Goal: Task Accomplishment & Management: Use online tool/utility

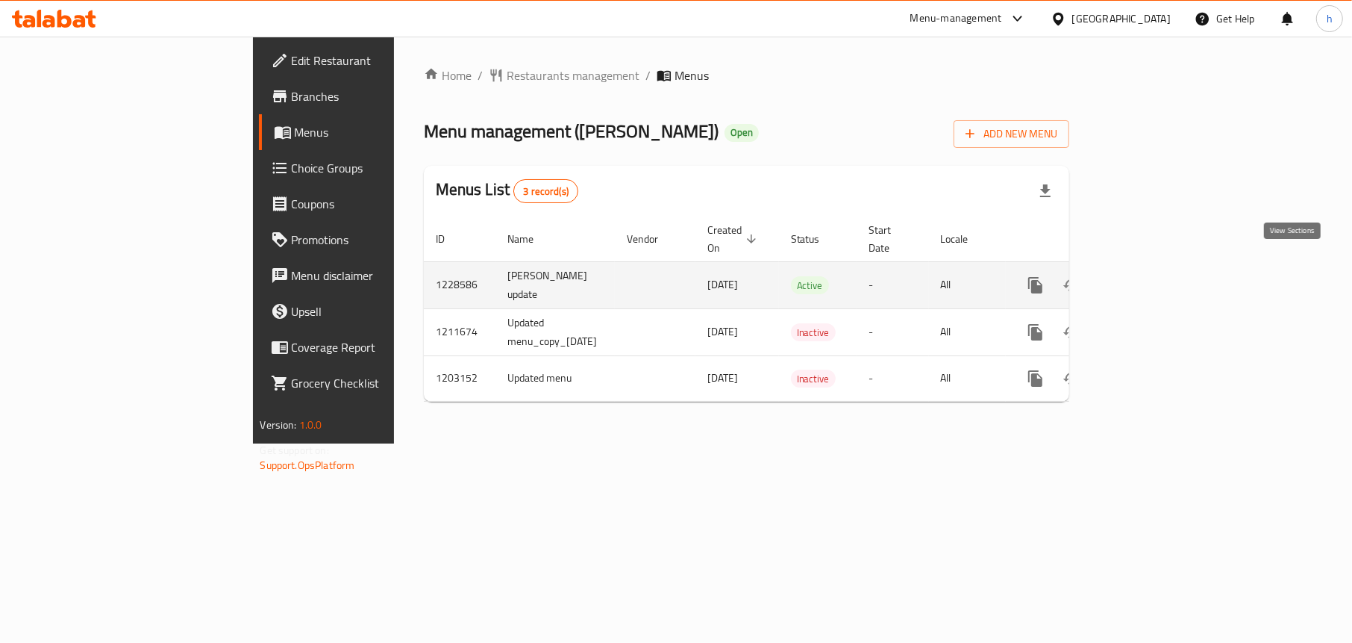
click at [1161, 268] on link "enhanced table" at bounding box center [1144, 285] width 36 height 36
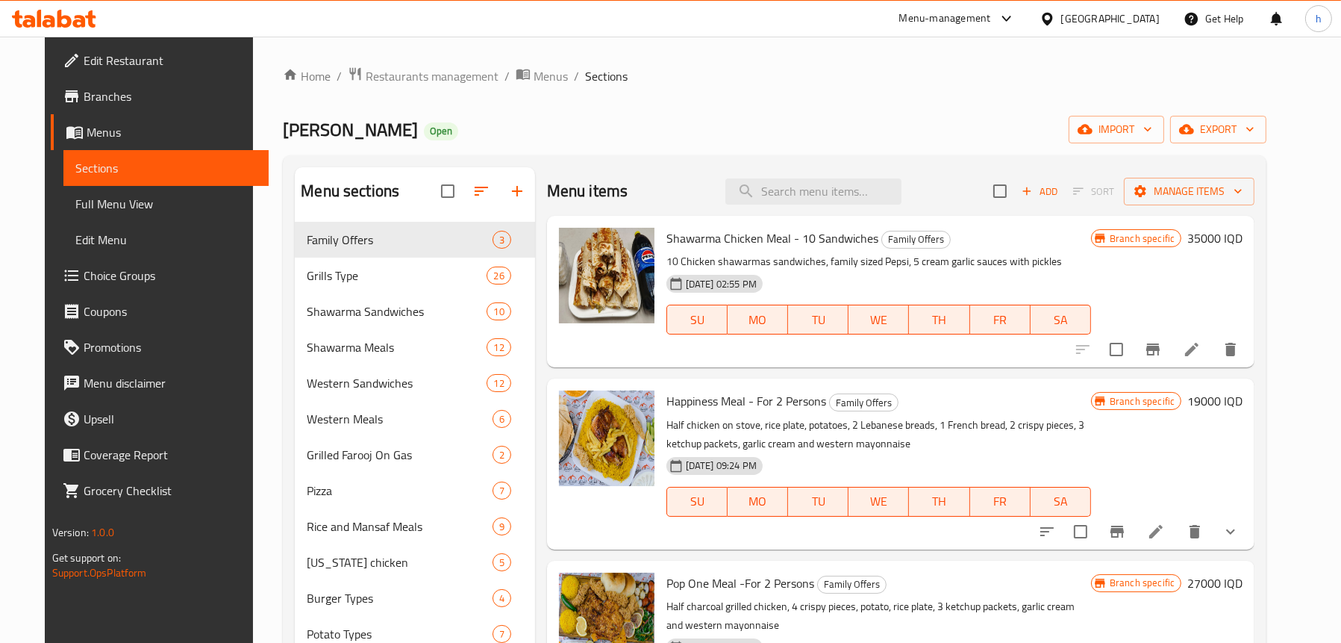
click at [87, 212] on span "Full Menu View" at bounding box center [165, 204] width 181 height 18
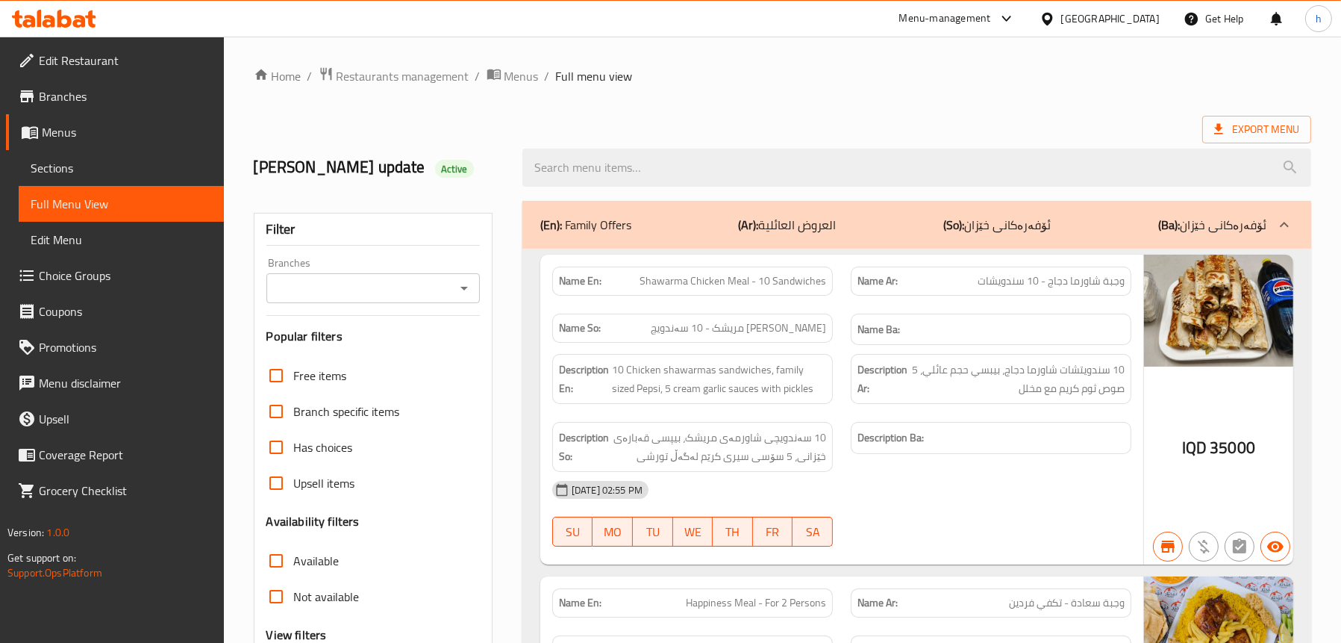
click at [469, 279] on icon "Open" at bounding box center [464, 288] width 18 height 18
click at [459, 278] on div at bounding box center [463, 288] width 19 height 21
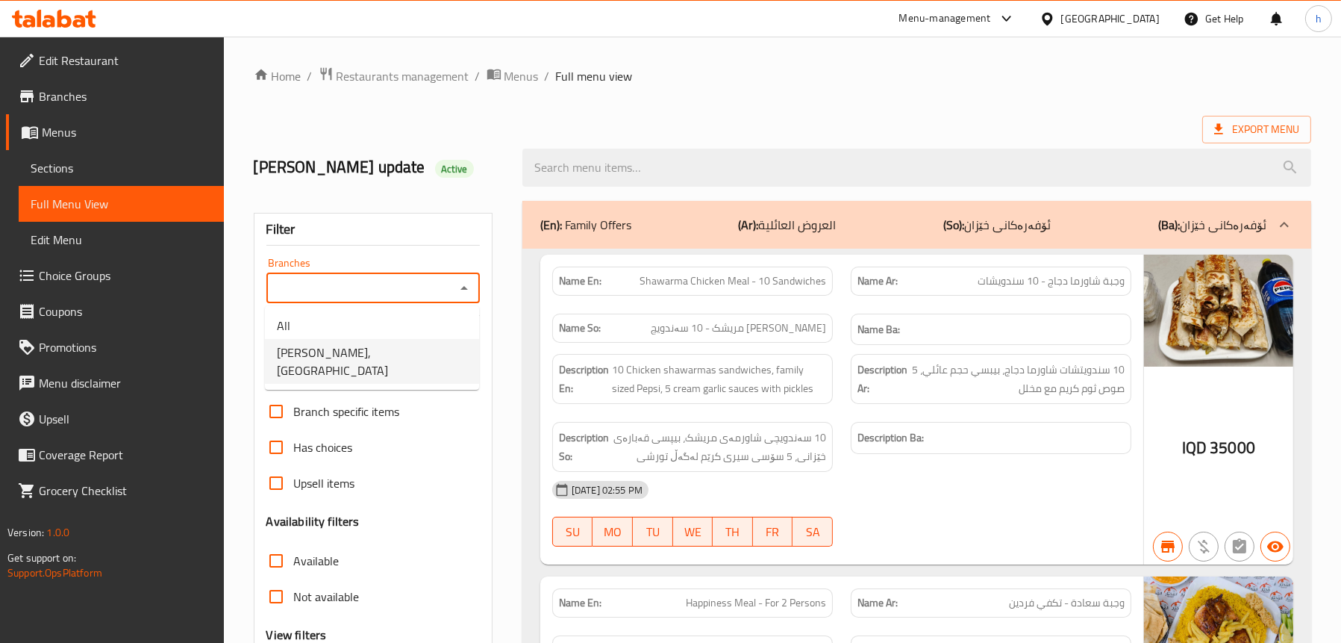
click at [413, 363] on li "[PERSON_NAME], [GEOGRAPHIC_DATA]" at bounding box center [372, 361] width 214 height 45
type input "[PERSON_NAME], [GEOGRAPHIC_DATA]"
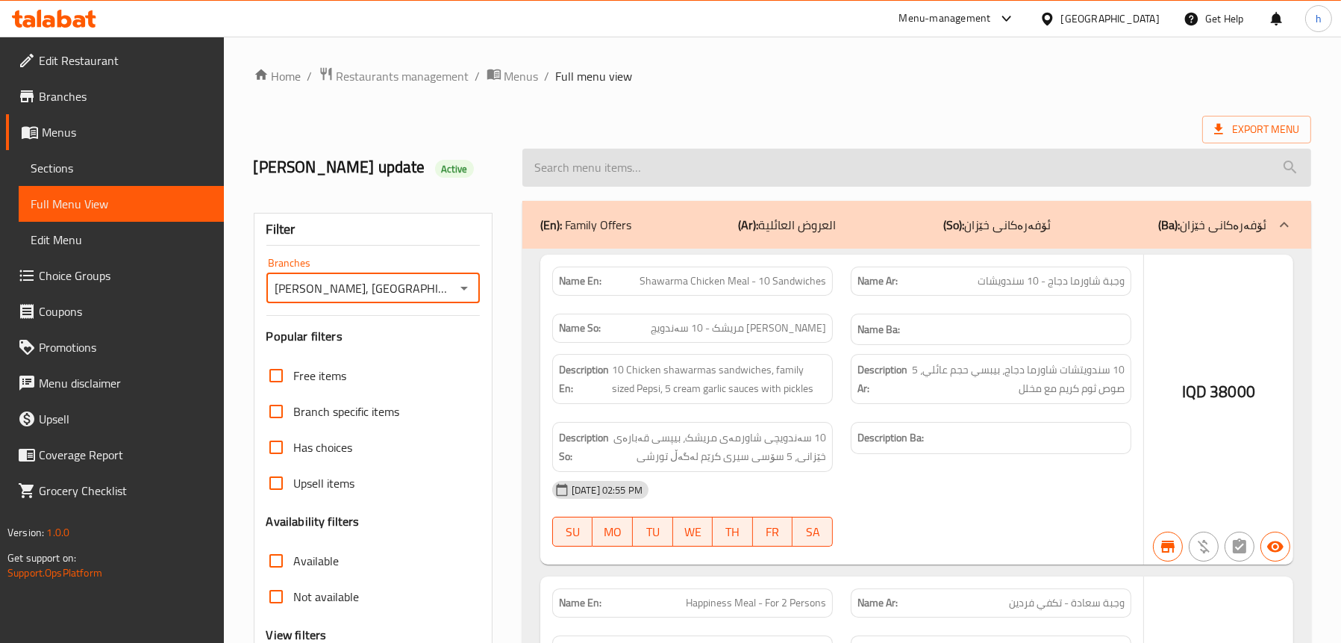
click at [672, 168] on input "search" at bounding box center [916, 168] width 789 height 38
click at [669, 164] on input "search" at bounding box center [916, 168] width 789 height 38
click at [664, 160] on input "search" at bounding box center [916, 168] width 789 height 38
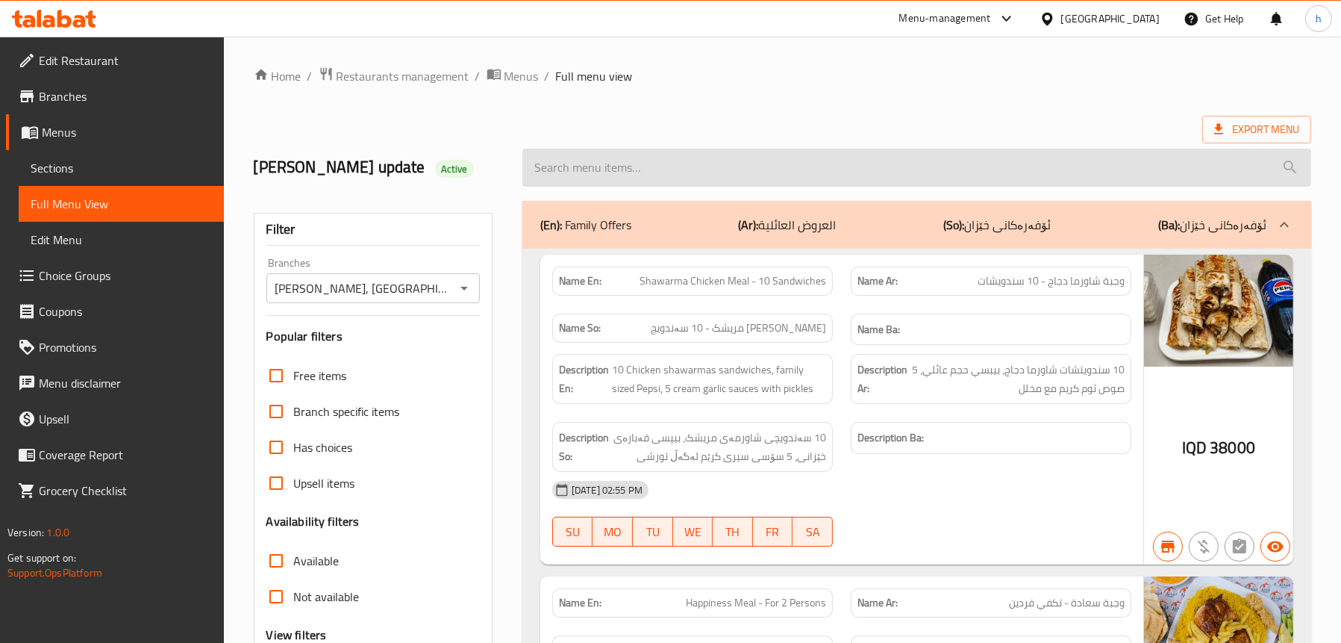
paste input "Half Kilo Chicken Shawarma"
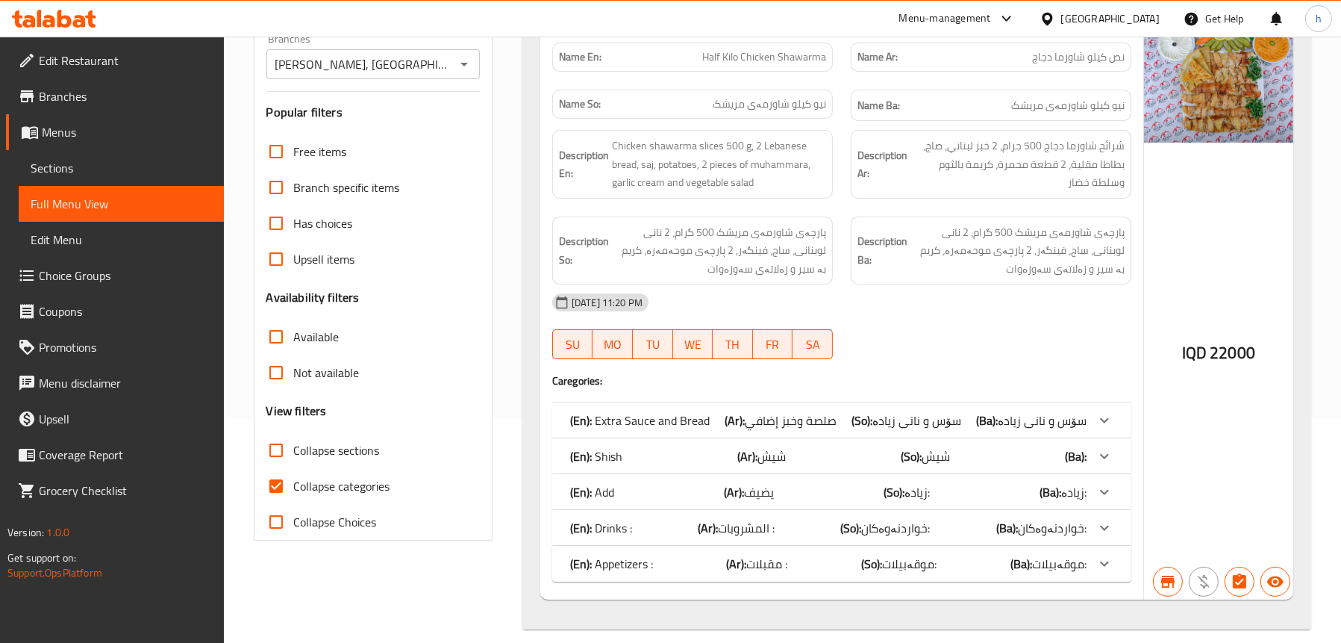
scroll to position [149, 0]
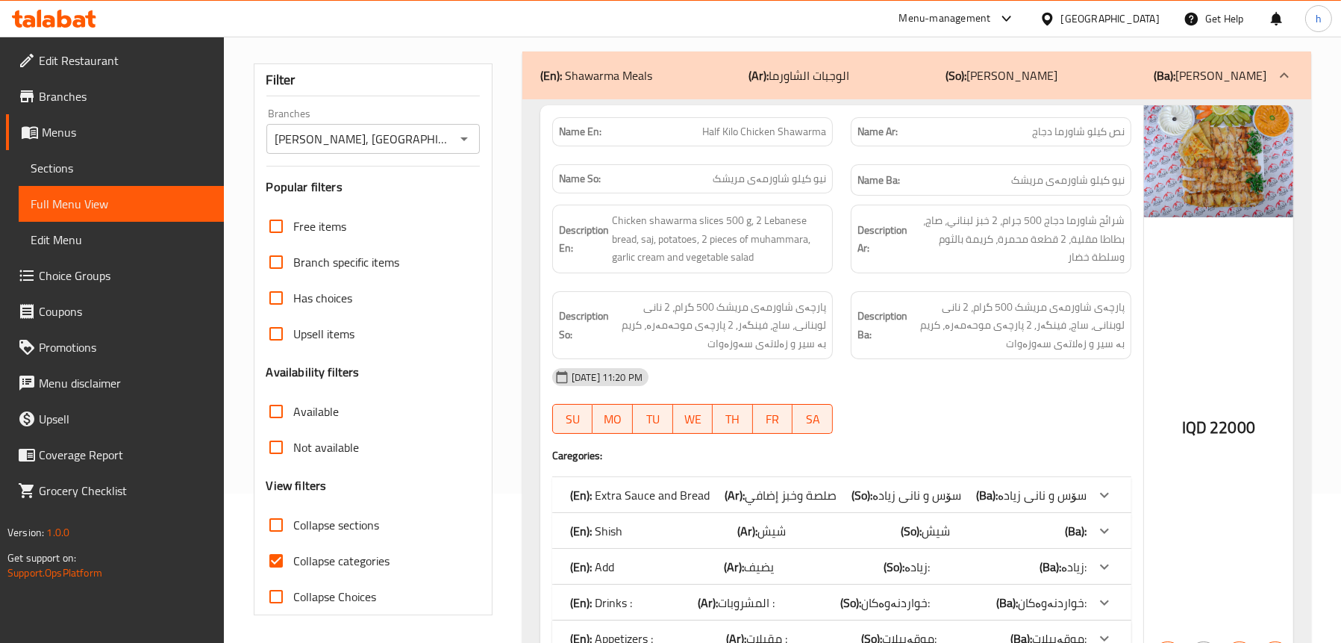
type input "Half Kilo Chicken Shawarma"
click at [67, 163] on span "Sections" at bounding box center [121, 168] width 181 height 18
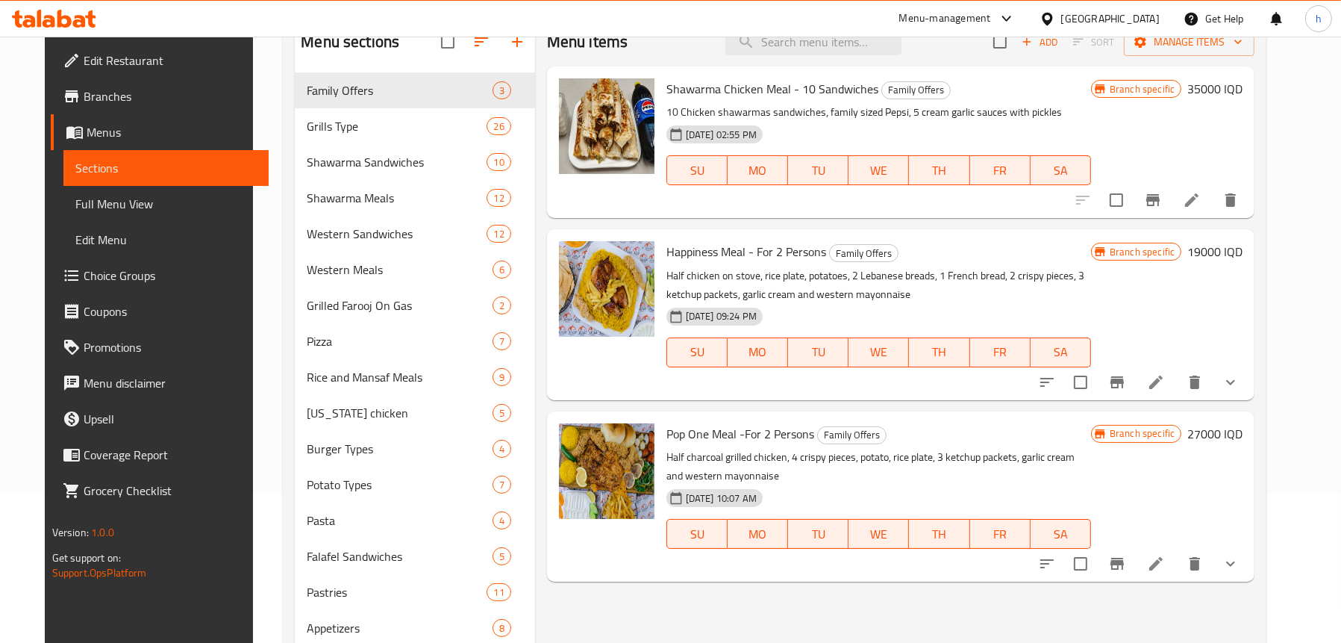
click at [96, 195] on span "Full Menu View" at bounding box center [165, 204] width 181 height 18
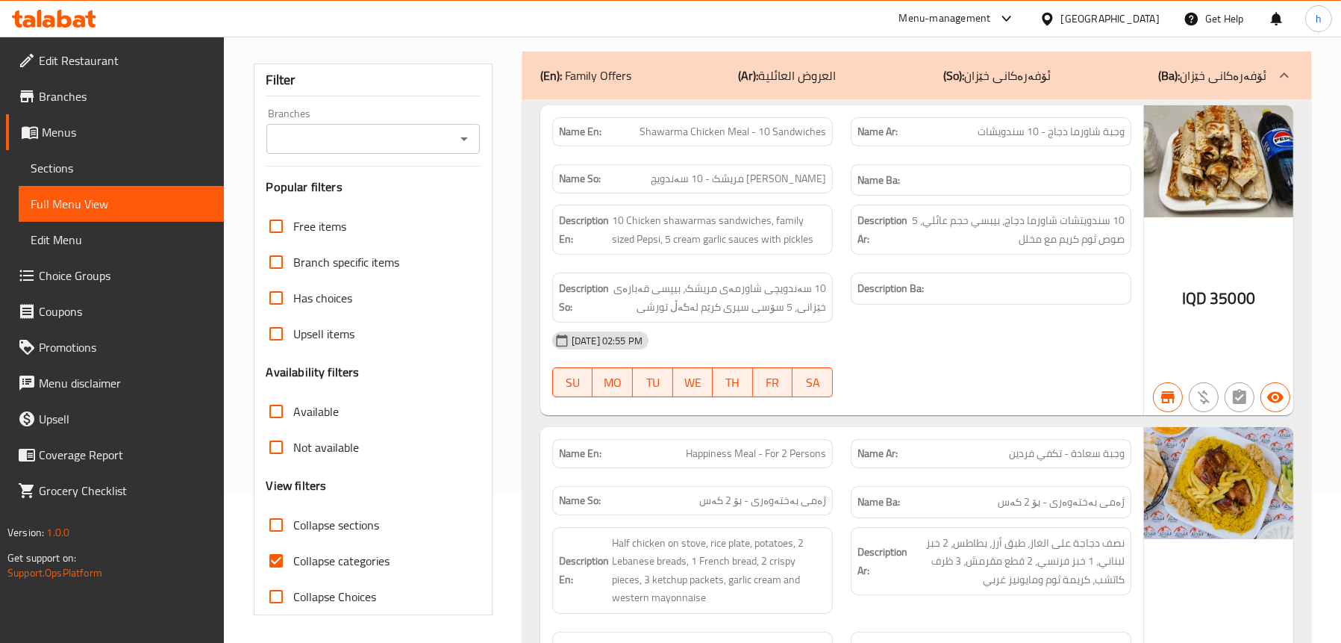
click at [455, 148] on icon "Open" at bounding box center [464, 139] width 18 height 18
click at [460, 148] on icon "Open" at bounding box center [464, 139] width 18 height 18
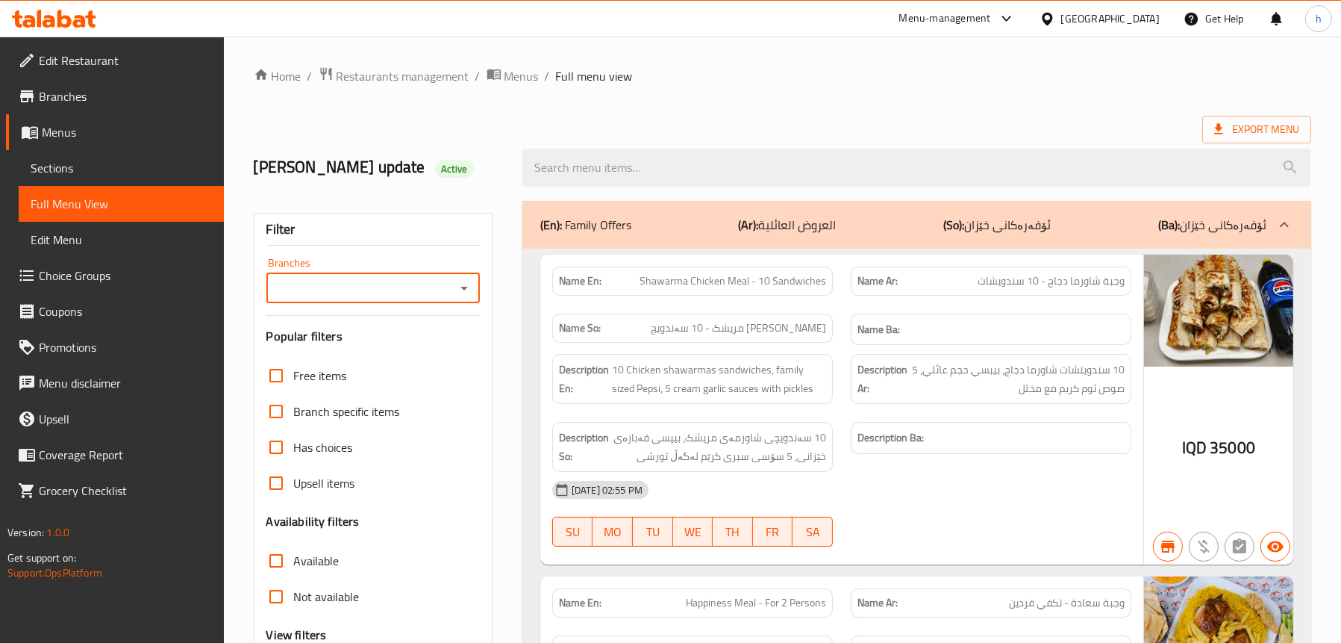
click at [469, 289] on icon "Open" at bounding box center [464, 288] width 18 height 18
click at [346, 352] on span "[PERSON_NAME], [GEOGRAPHIC_DATA]" at bounding box center [372, 361] width 190 height 36
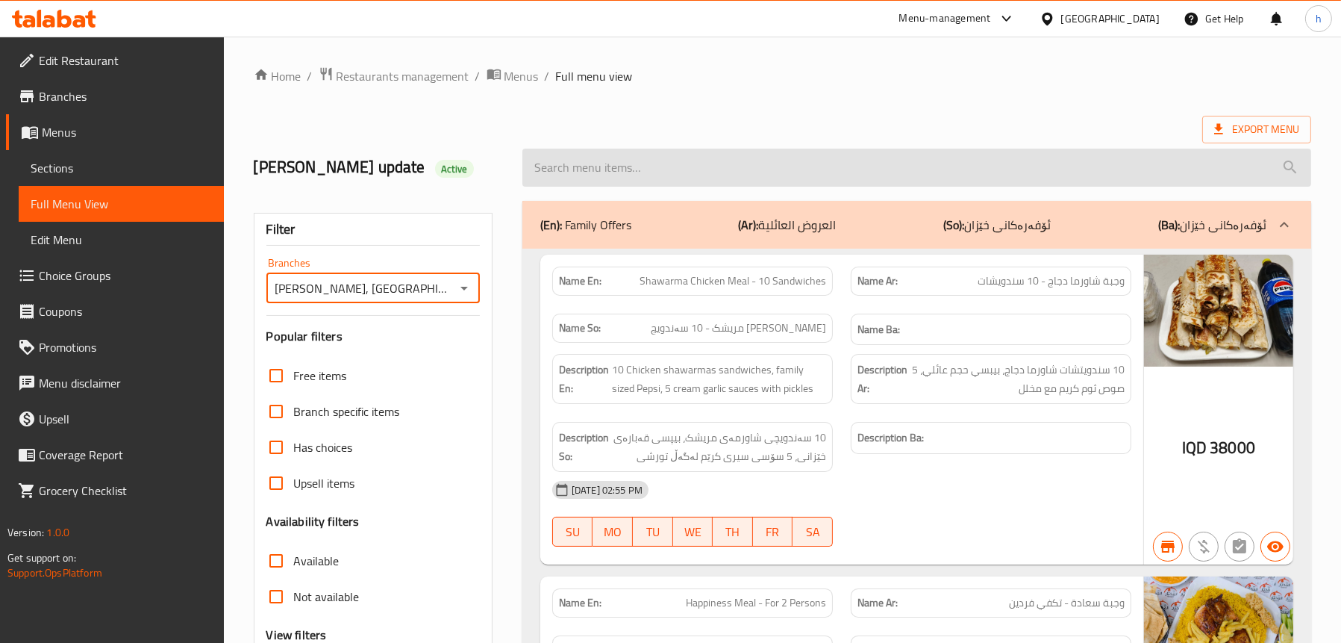
type input "[PERSON_NAME], [GEOGRAPHIC_DATA]"
click at [659, 166] on input "search" at bounding box center [916, 168] width 789 height 38
paste input "Half Kilo Chicken Shawarma"
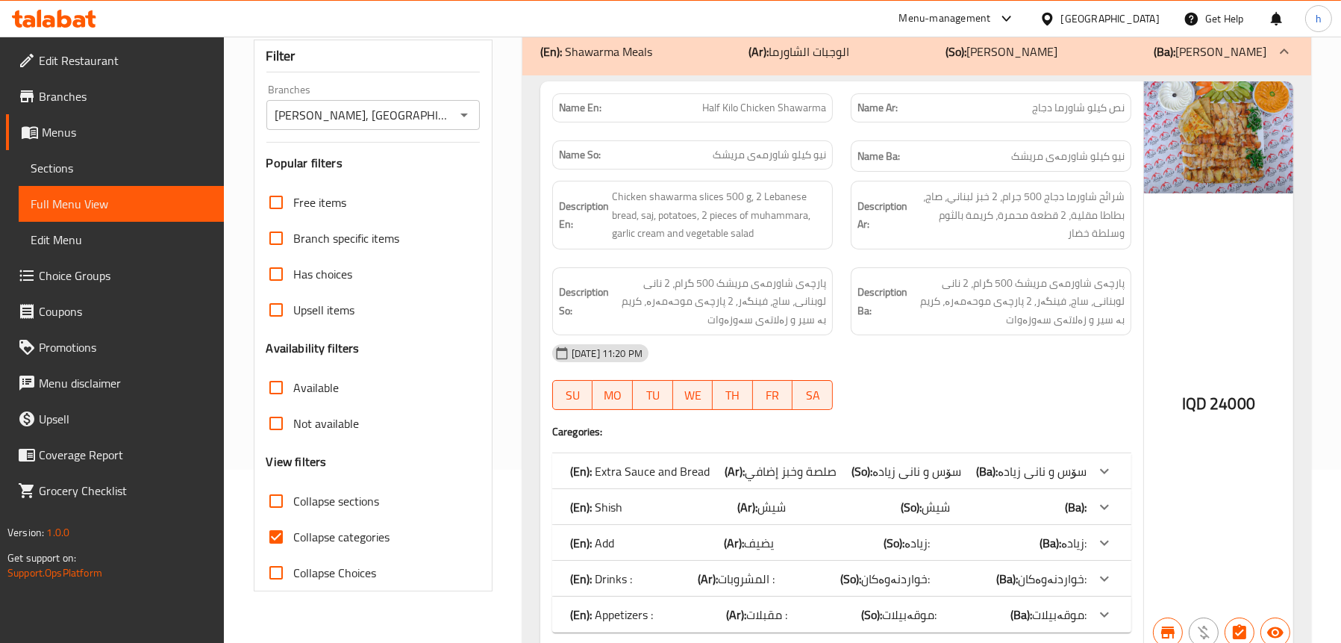
scroll to position [149, 0]
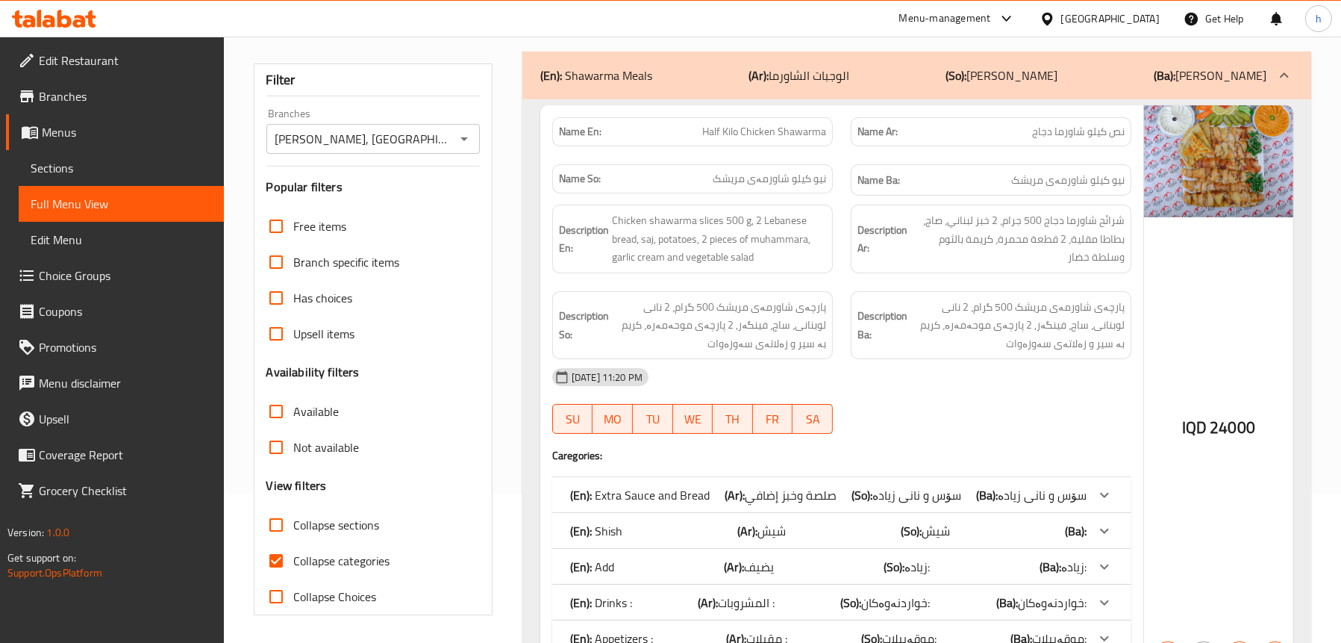
type input "Half Kilo Chicken Shawarma"
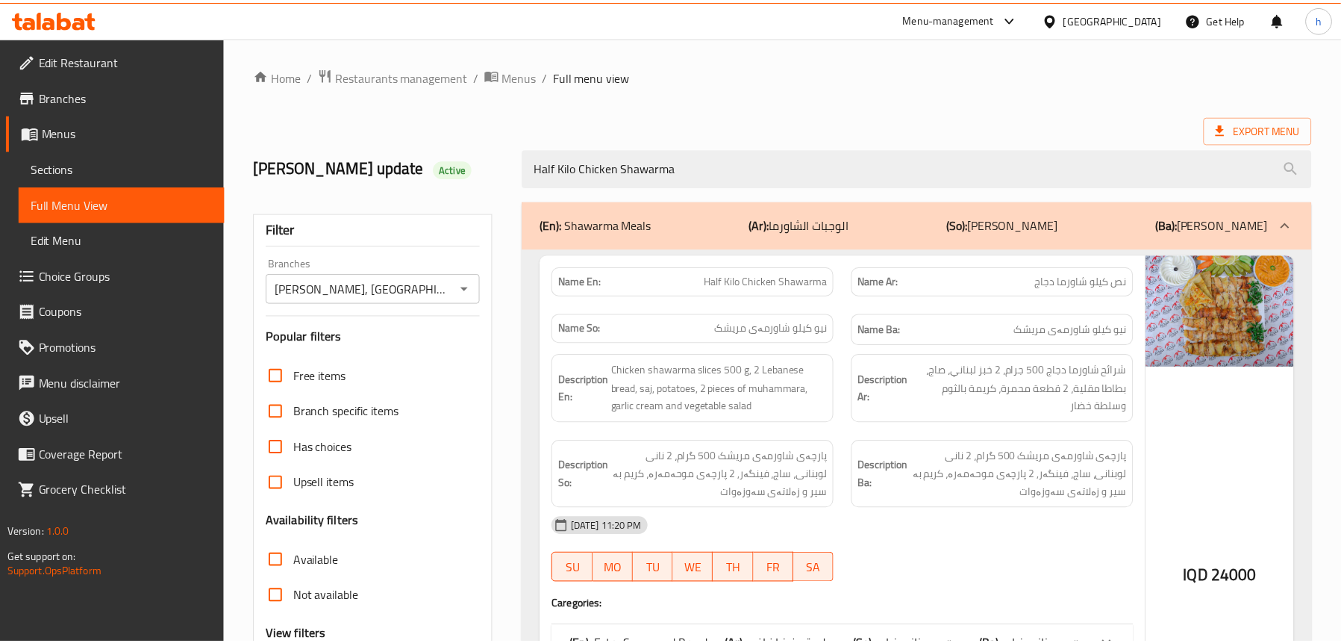
scroll to position [240, 0]
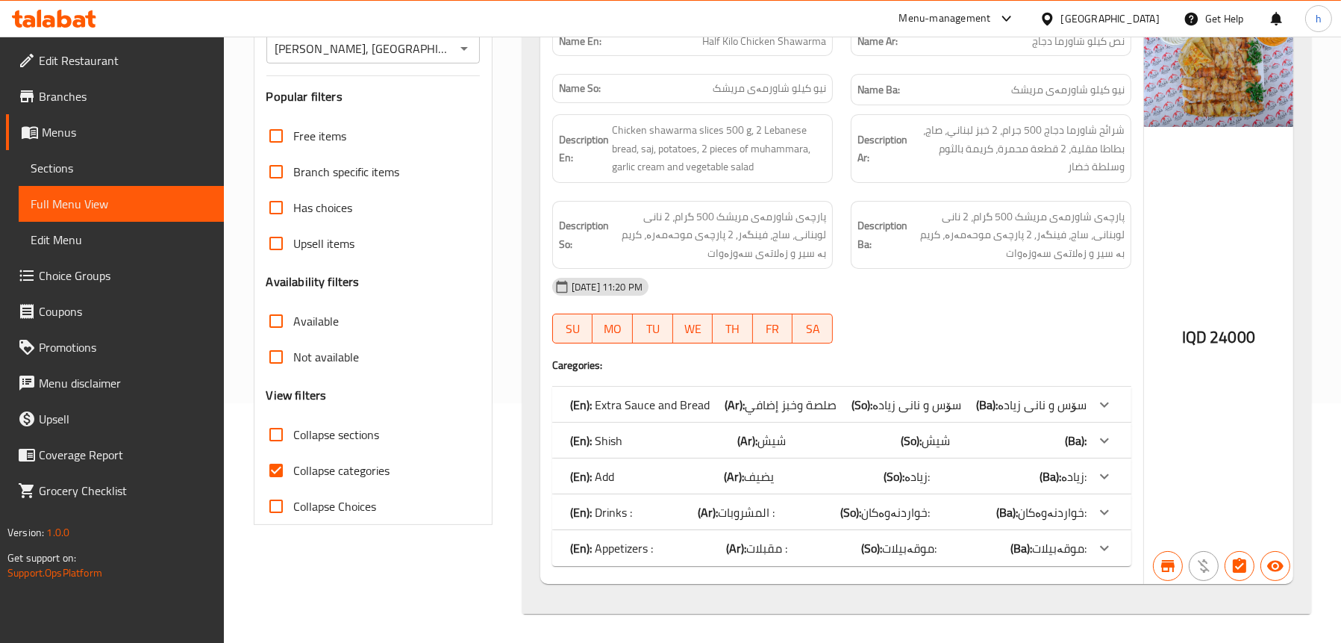
click at [792, 431] on div "(En): Shish (Ar): شیش (So): شیش (Ba):" at bounding box center [828, 440] width 516 height 18
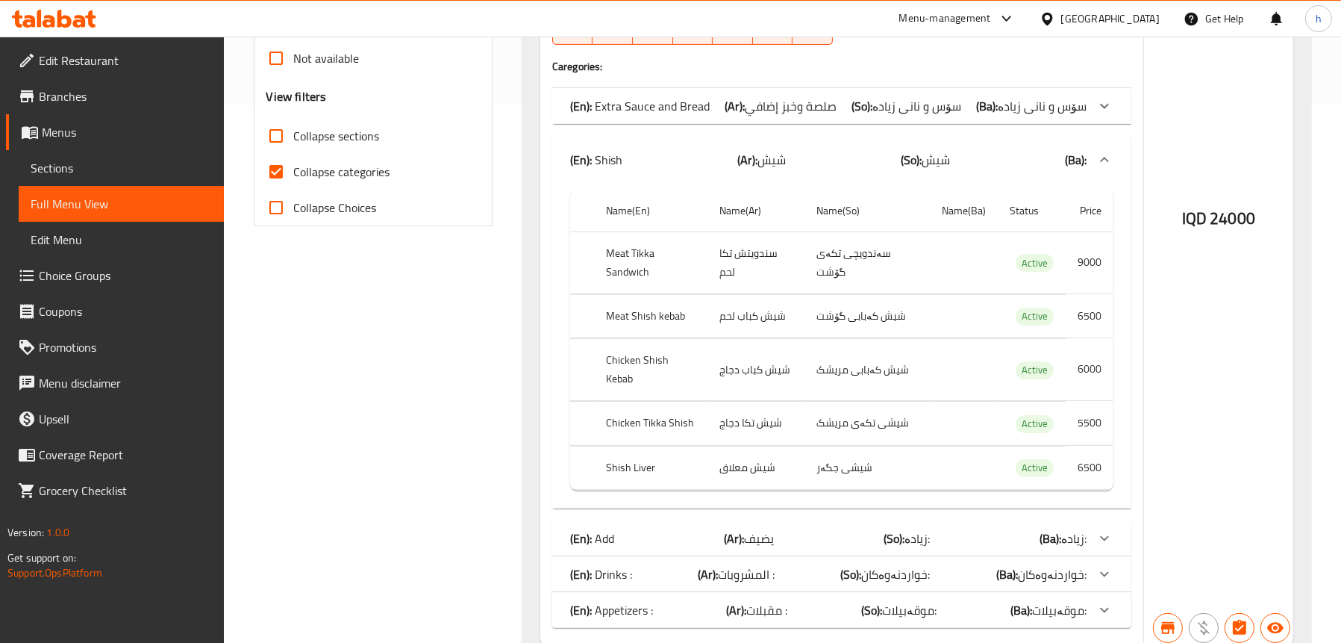
click at [755, 161] on b "(Ar):" at bounding box center [747, 160] width 20 height 22
